Goal: Transaction & Acquisition: Book appointment/travel/reservation

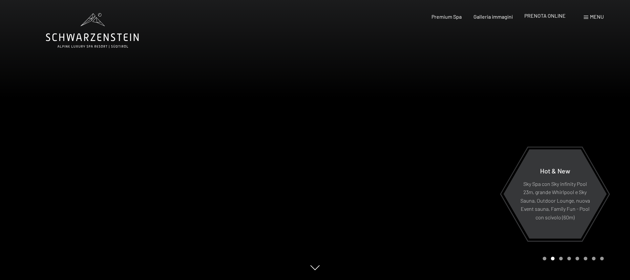
click at [538, 16] on span "PRENOTA ONLINE" at bounding box center [544, 15] width 41 height 6
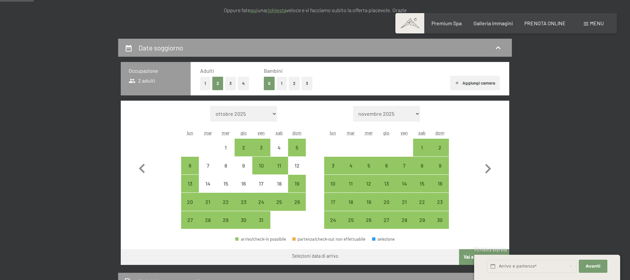
scroll to position [124, 0]
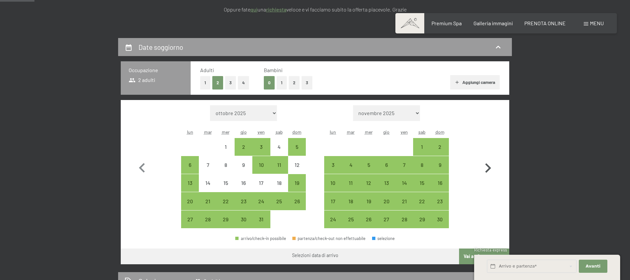
click at [486, 166] on icon "button" at bounding box center [487, 168] width 19 height 19
select select "2025-11-01"
select select "2025-12-01"
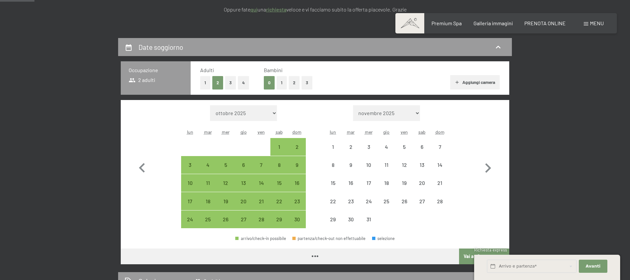
select select "2025-11-01"
select select "2025-12-01"
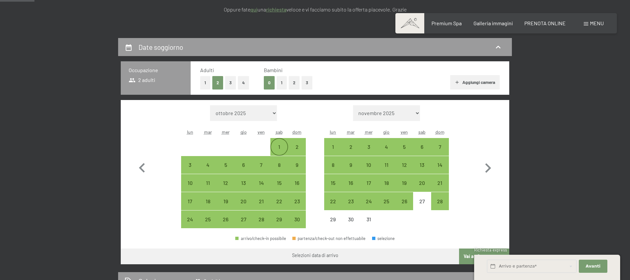
click at [282, 148] on div "1" at bounding box center [279, 152] width 16 height 16
select select "2025-11-01"
select select "2025-12-01"
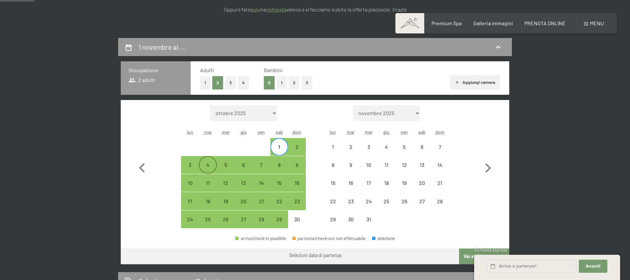
click at [208, 164] on div "4" at bounding box center [207, 170] width 16 height 16
select select "2025-11-01"
select select "2025-12-01"
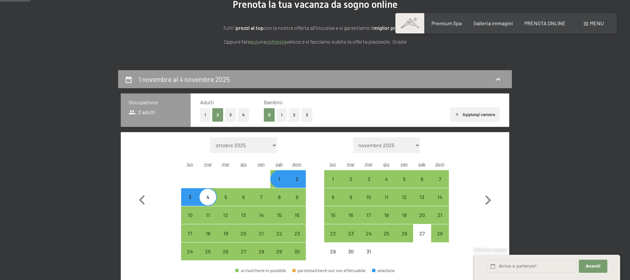
scroll to position [104, 0]
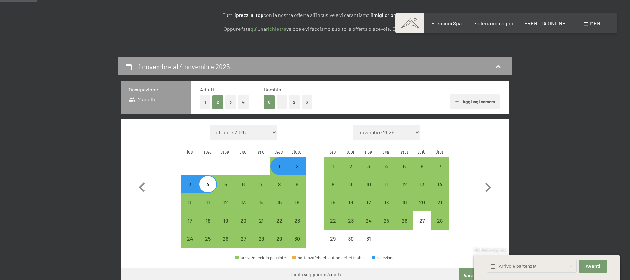
click at [246, 133] on select "ottobre 2025 novembre 2025 dicembre 2025 gennaio 2026 febbraio 2026 marzo 2026 …" at bounding box center [243, 133] width 67 height 16
select select "2026-05-01"
select select "2026-06-01"
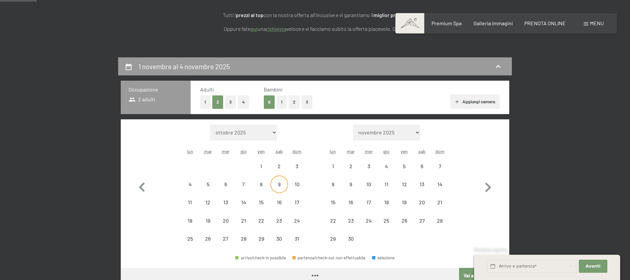
select select "2026-05-01"
select select "2026-06-01"
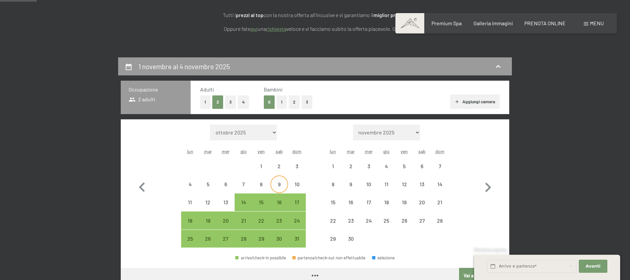
select select "2026-05-01"
select select "2026-06-01"
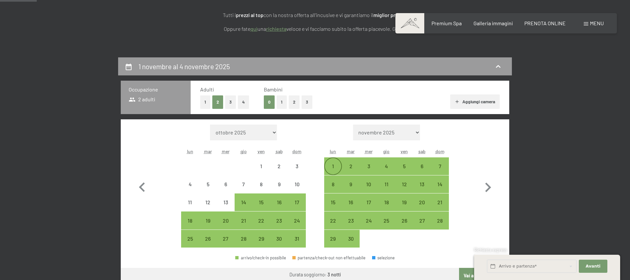
click at [336, 168] on div "1" at bounding box center [333, 172] width 16 height 16
select select "2026-05-01"
select select "2026-06-01"
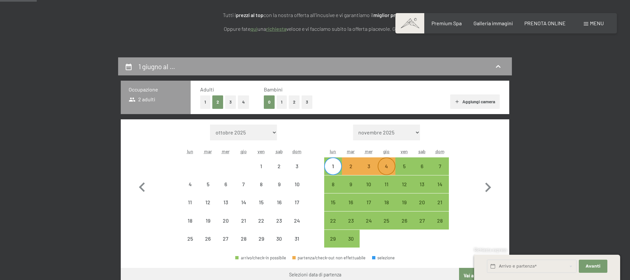
click at [384, 166] on div "4" at bounding box center [386, 172] width 16 height 16
select select "2026-05-01"
select select "2026-06-01"
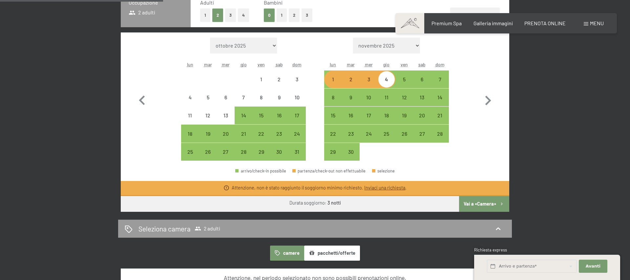
scroll to position [192, 0]
click at [325, 79] on div "1" at bounding box center [333, 84] width 16 height 16
select select "2026-05-01"
select select "2026-06-01"
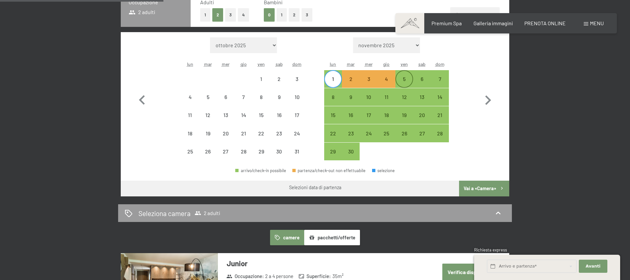
click at [400, 81] on div "5" at bounding box center [404, 84] width 16 height 16
select select "2026-05-01"
select select "2026-06-01"
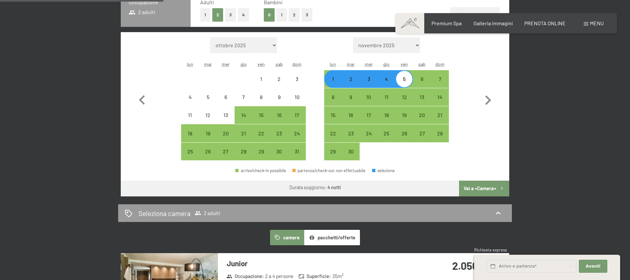
click at [480, 190] on button "Vai a «Camera»" at bounding box center [484, 189] width 50 height 16
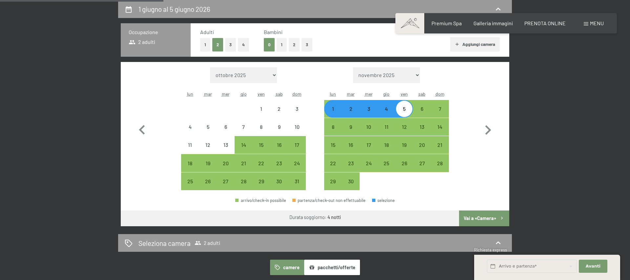
select select "2026-05-01"
select select "2026-06-01"
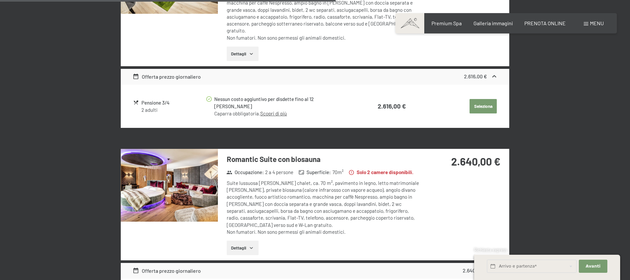
scroll to position [1054, 0]
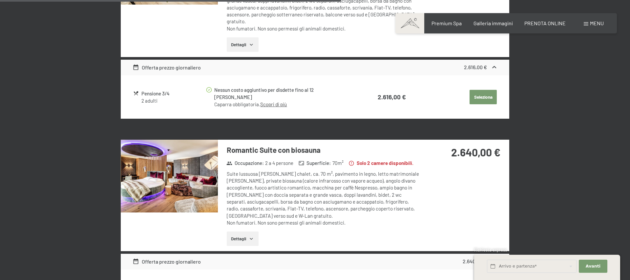
click at [251, 232] on button "Dettagli" at bounding box center [243, 239] width 32 height 14
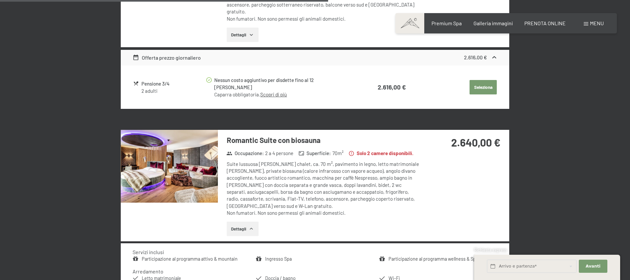
scroll to position [1062, 0]
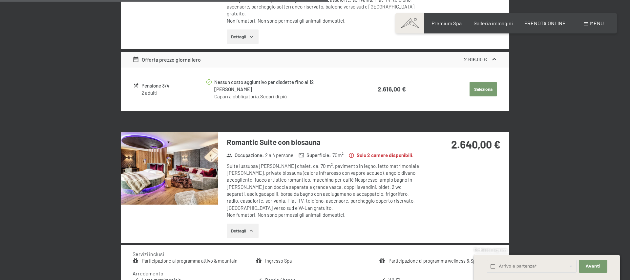
click at [171, 132] on img at bounding box center [169, 168] width 97 height 73
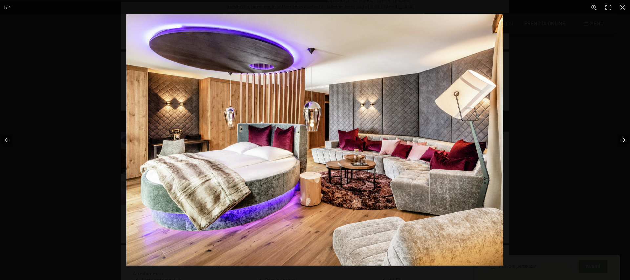
click at [625, 142] on button "button" at bounding box center [618, 140] width 23 height 33
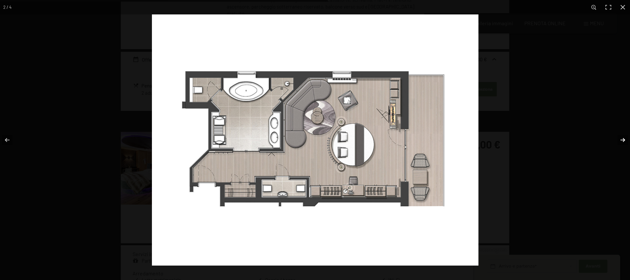
click at [625, 142] on button "button" at bounding box center [618, 140] width 23 height 33
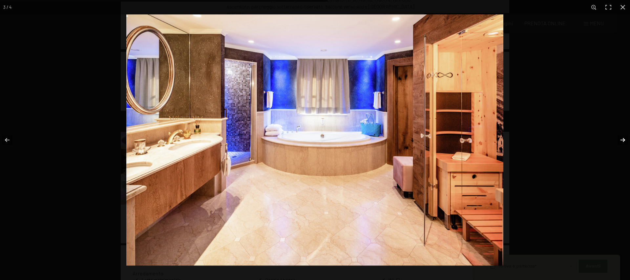
click at [625, 142] on button "button" at bounding box center [618, 140] width 23 height 33
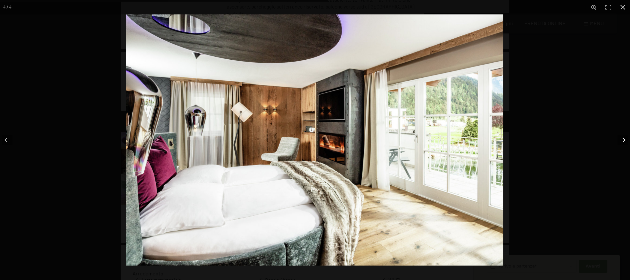
click at [625, 142] on button "button" at bounding box center [618, 140] width 23 height 33
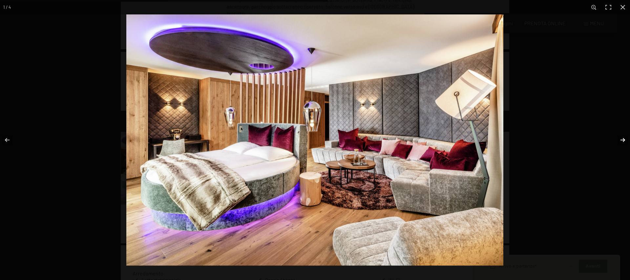
click at [625, 142] on button "button" at bounding box center [618, 140] width 23 height 33
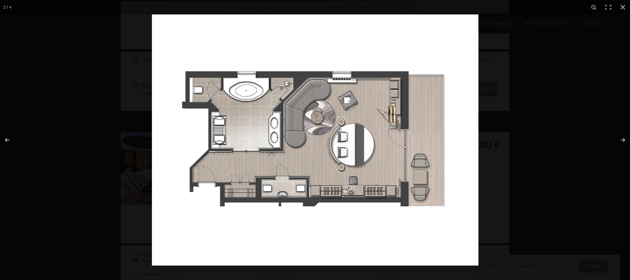
click at [621, 7] on button "button" at bounding box center [622, 7] width 14 height 14
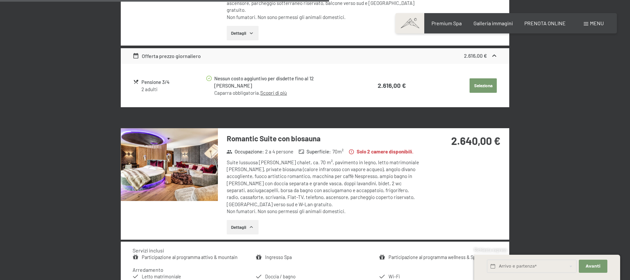
scroll to position [1064, 0]
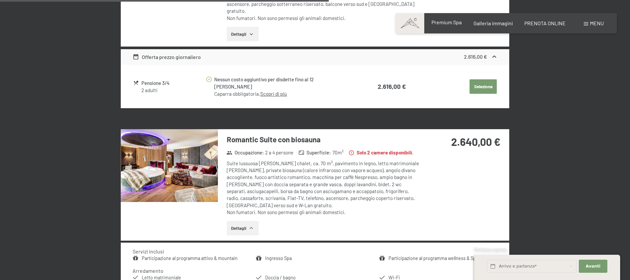
click at [445, 25] on span "Premium Spa" at bounding box center [446, 22] width 30 height 6
